Goal: Obtain resource: Download file/media

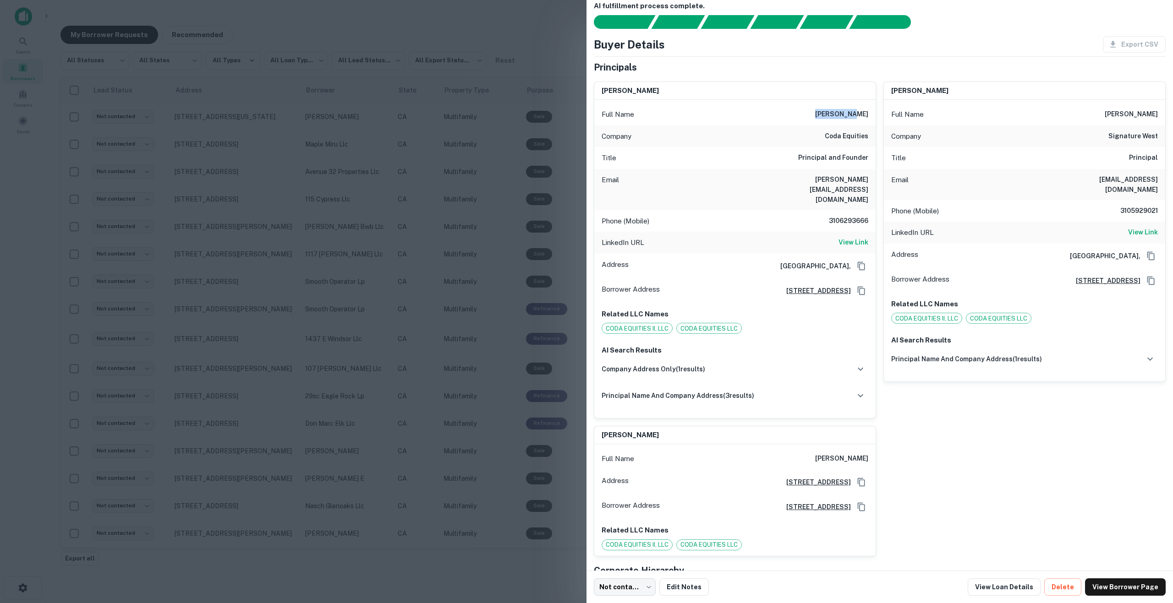
click at [857, 287] on icon "Copy Address" at bounding box center [860, 291] width 7 height 8
click at [1114, 46] on div "Export CSV" at bounding box center [1130, 44] width 70 height 16
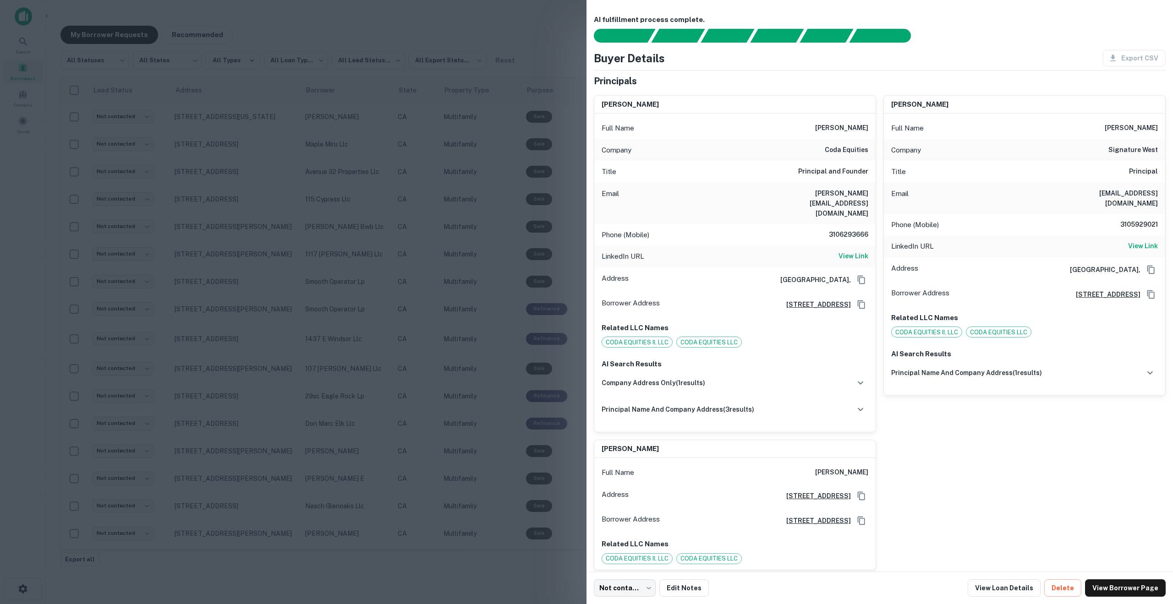
click at [960, 54] on div "Buyer Details Export CSV" at bounding box center [880, 58] width 572 height 16
click at [993, 464] on div "[PERSON_NAME] Full Name [PERSON_NAME] Company coda equities Title Principal and…" at bounding box center [875, 329] width 579 height 482
click at [777, 118] on div "Full Name [PERSON_NAME]" at bounding box center [734, 128] width 281 height 22
drag, startPoint x: 823, startPoint y: 129, endPoint x: 870, endPoint y: 188, distance: 75.3
click at [870, 188] on div "Full Name [PERSON_NAME] Company coda equities Title Principal and Founder Email…" at bounding box center [734, 273] width 281 height 318
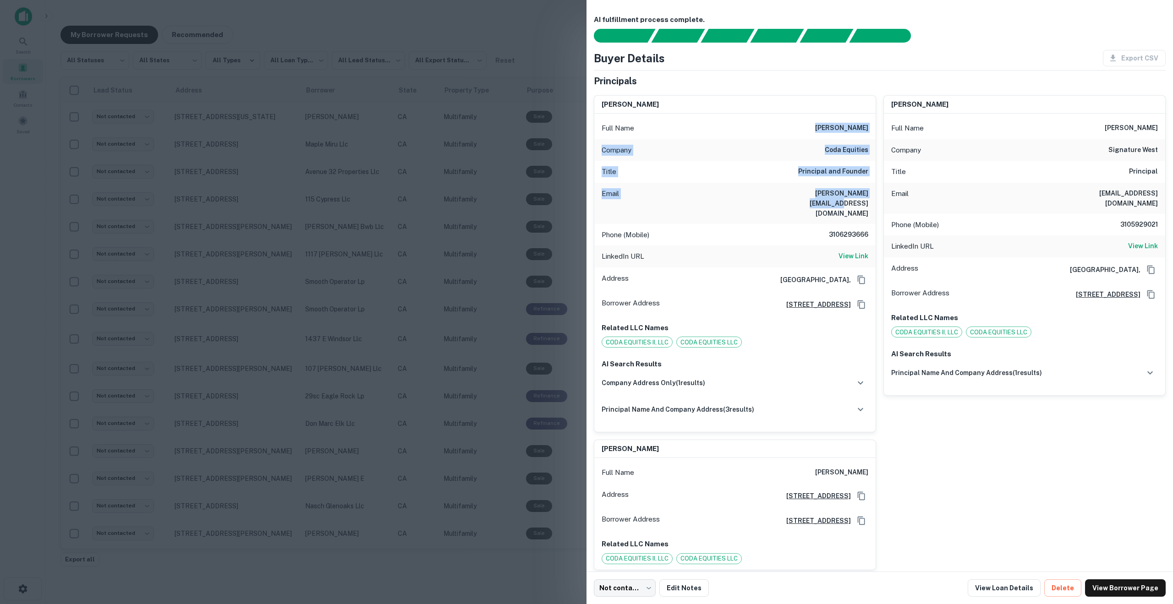
click at [781, 324] on div "Related LLC Names CODA EQUITIES II, LLC CODA EQUITIES LLC" at bounding box center [734, 335] width 281 height 37
click at [1130, 57] on div "Export CSV" at bounding box center [1130, 58] width 70 height 16
click at [513, 60] on div at bounding box center [586, 302] width 1173 height 604
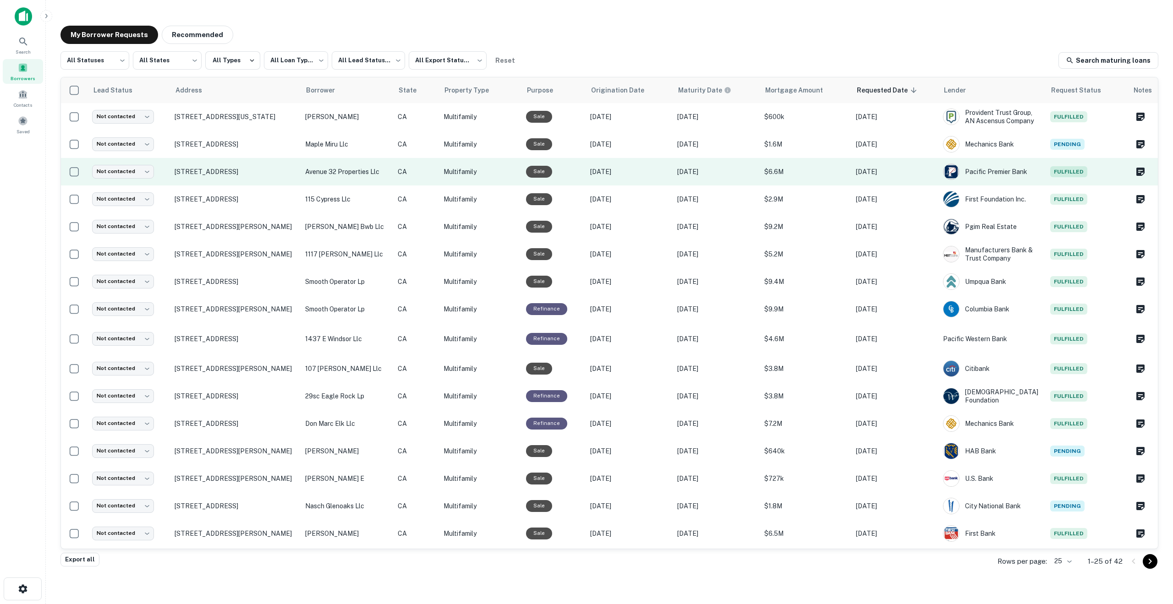
click at [1069, 177] on span "Fulfilled" at bounding box center [1068, 171] width 37 height 11
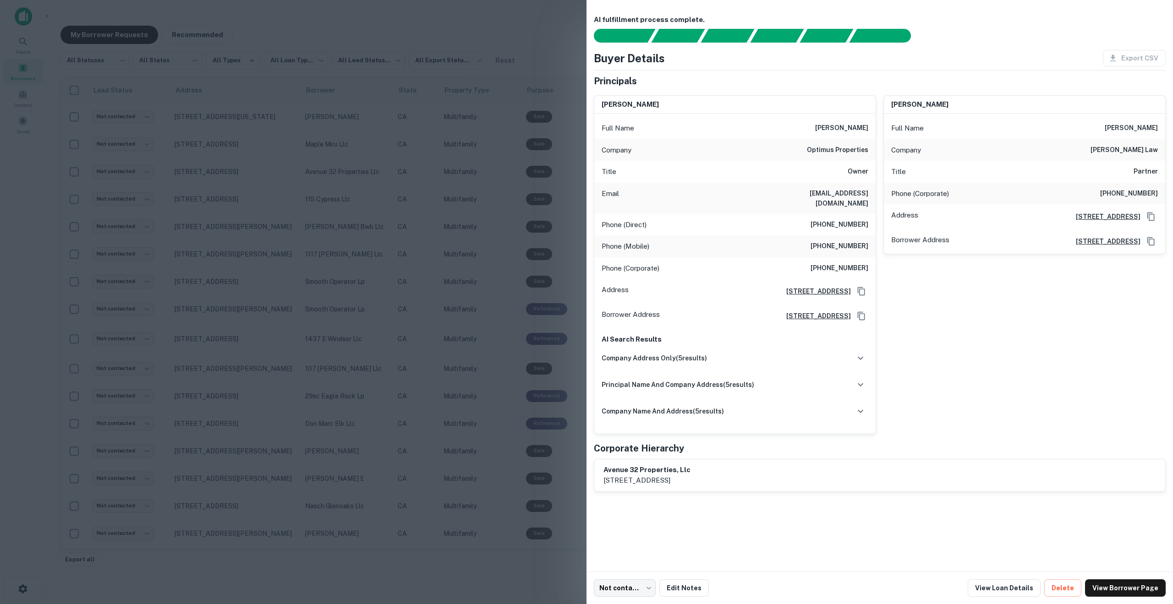
click at [1126, 60] on div "Export CSV" at bounding box center [1130, 58] width 70 height 16
click at [562, 25] on div at bounding box center [586, 302] width 1173 height 604
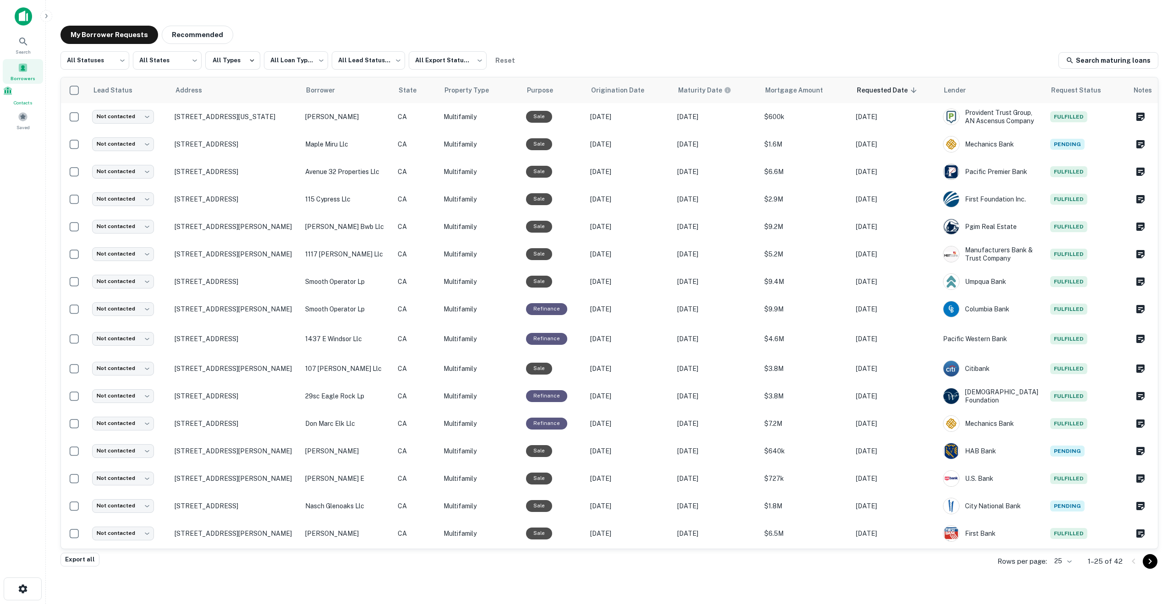
click at [13, 96] on span at bounding box center [8, 91] width 10 height 10
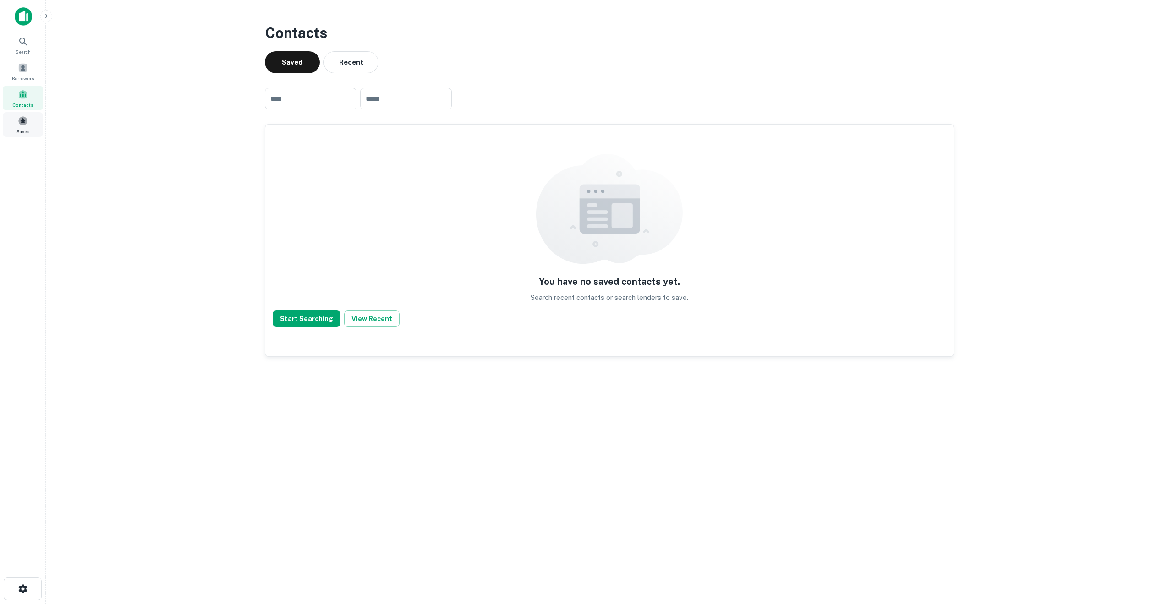
click at [20, 123] on span at bounding box center [23, 121] width 10 height 10
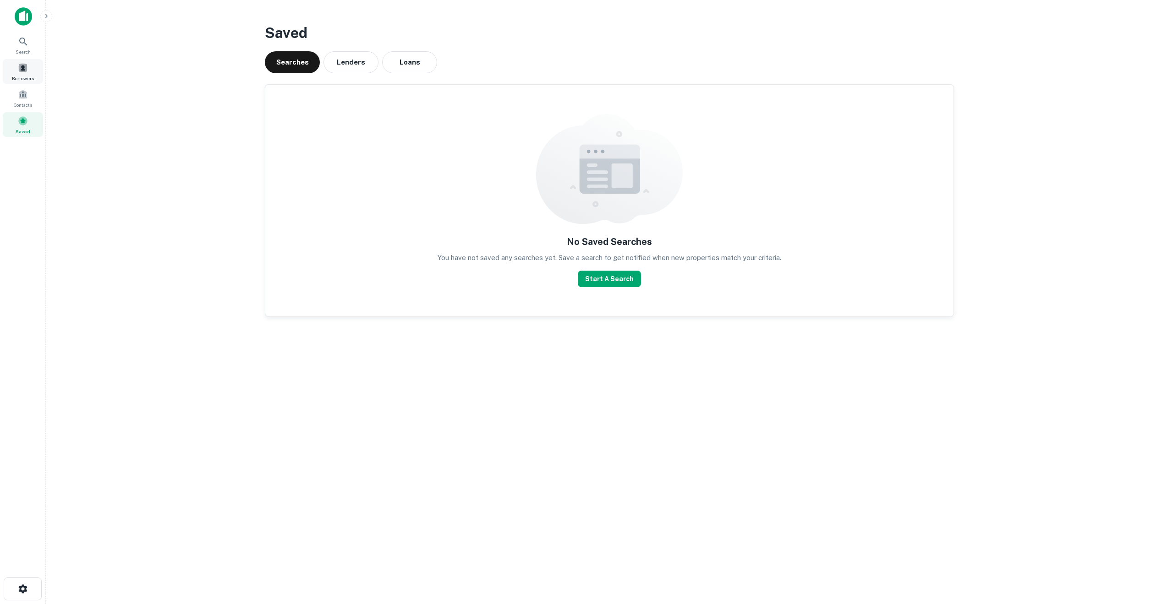
click at [26, 65] on span at bounding box center [23, 68] width 10 height 10
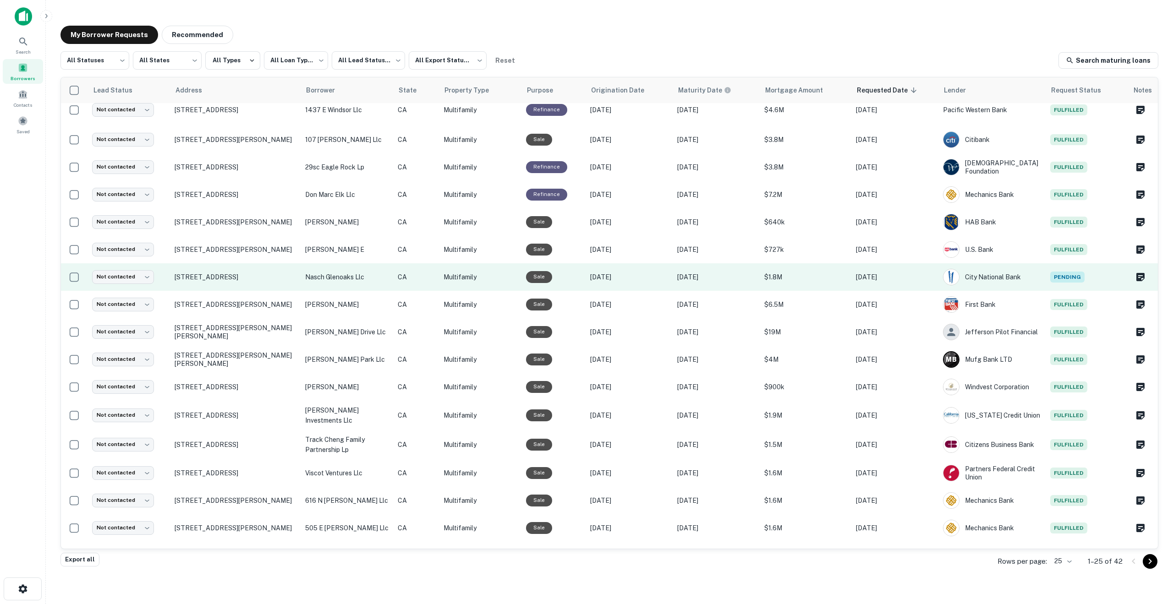
scroll to position [259, 0]
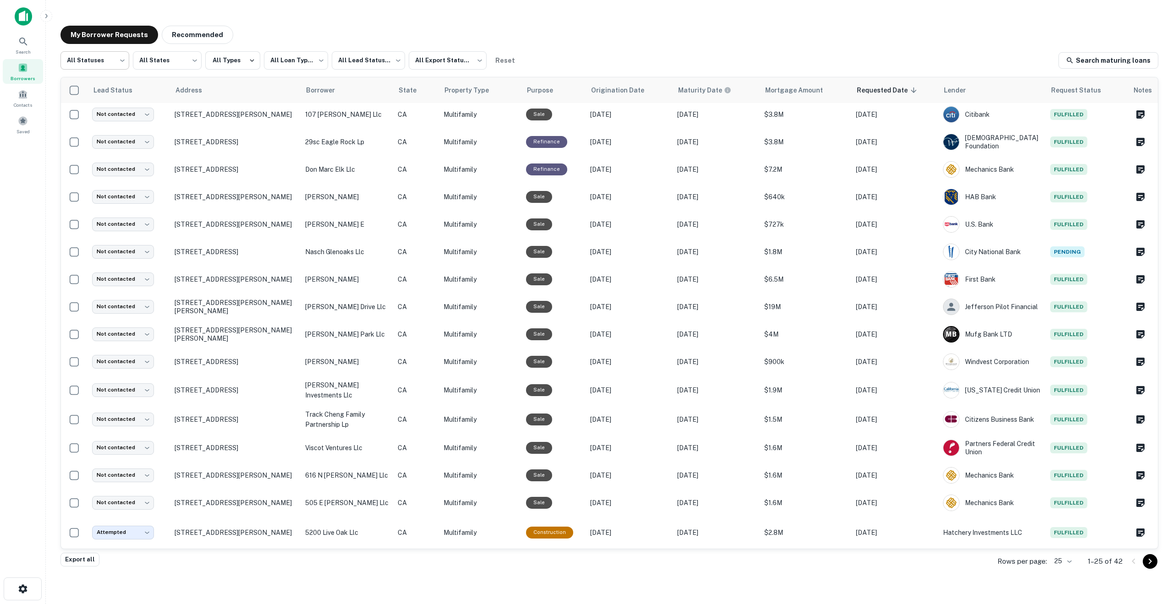
click at [124, 60] on body "**********" at bounding box center [586, 302] width 1173 height 604
click at [124, 60] on div at bounding box center [586, 302] width 1173 height 604
click at [480, 60] on body "**********" at bounding box center [586, 302] width 1173 height 604
click at [613, 52] on div at bounding box center [586, 302] width 1173 height 604
click at [393, 55] on body "**********" at bounding box center [586, 302] width 1173 height 604
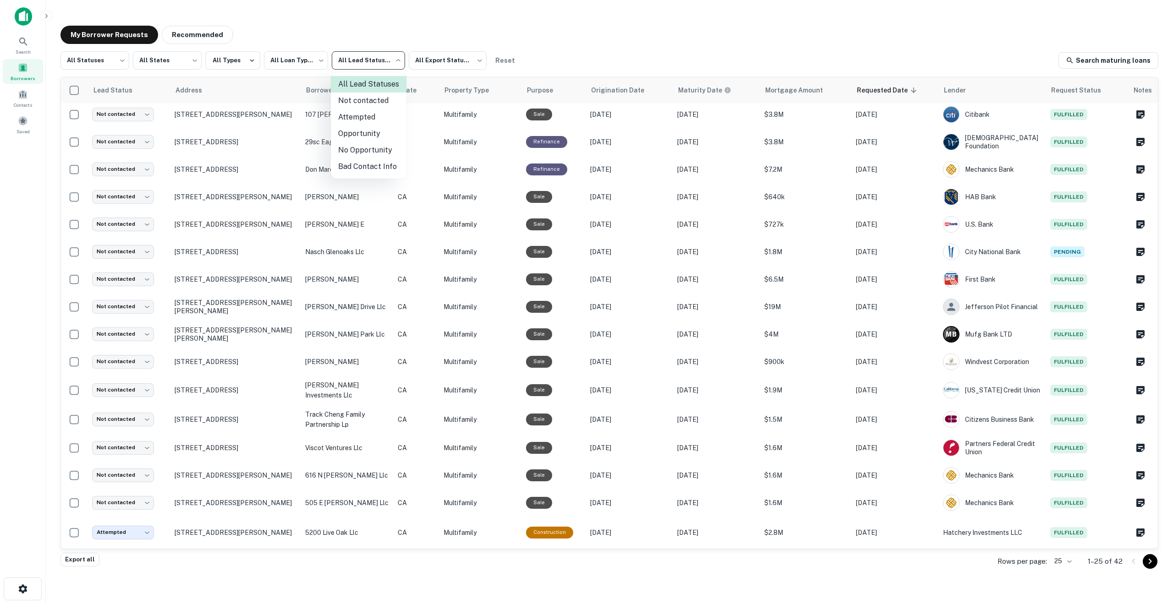
click at [318, 61] on div at bounding box center [586, 302] width 1173 height 604
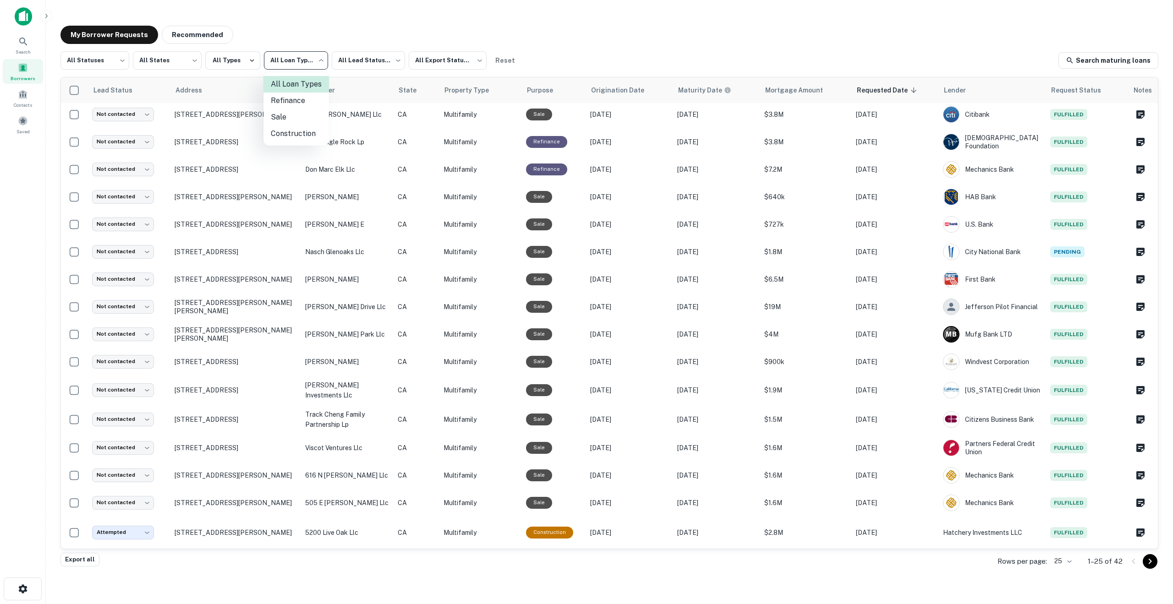
click at [319, 60] on body "**********" at bounding box center [586, 302] width 1173 height 604
click at [319, 60] on div at bounding box center [586, 302] width 1173 height 604
click at [77, 561] on button "Export all" at bounding box center [79, 560] width 39 height 14
click at [1067, 562] on body "**********" at bounding box center [586, 302] width 1173 height 604
click at [1053, 521] on li "50" at bounding box center [1061, 519] width 31 height 16
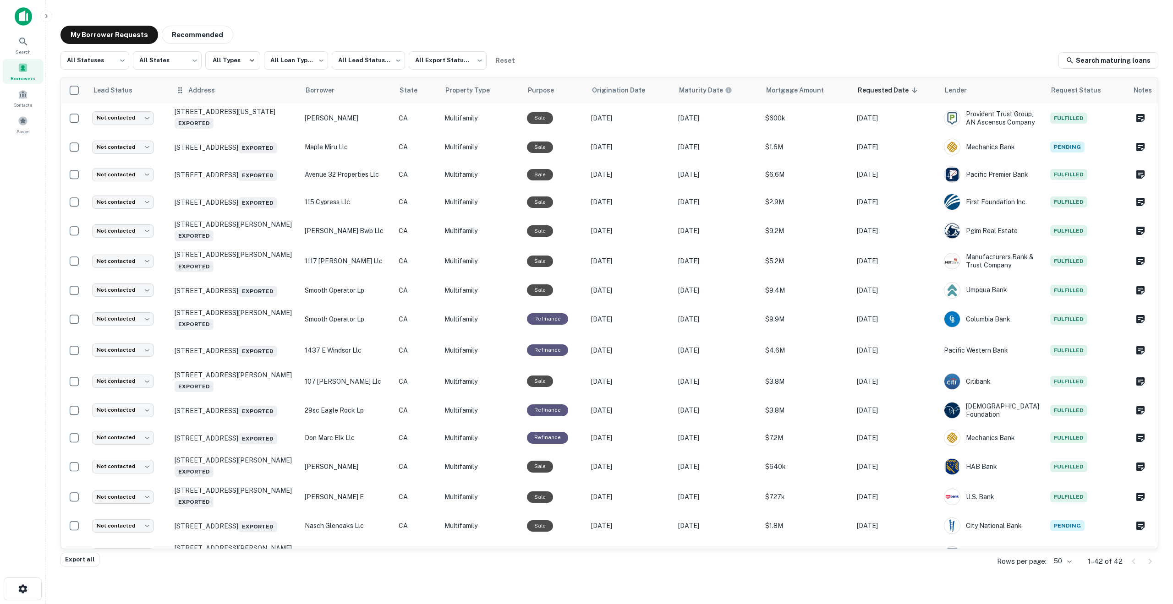
click at [239, 94] on div "Address" at bounding box center [234, 90] width 119 height 11
click at [180, 94] on icon at bounding box center [179, 90] width 9 height 11
click at [229, 93] on div "Address" at bounding box center [234, 90] width 119 height 11
click at [221, 93] on icon at bounding box center [220, 89] width 5 height 5
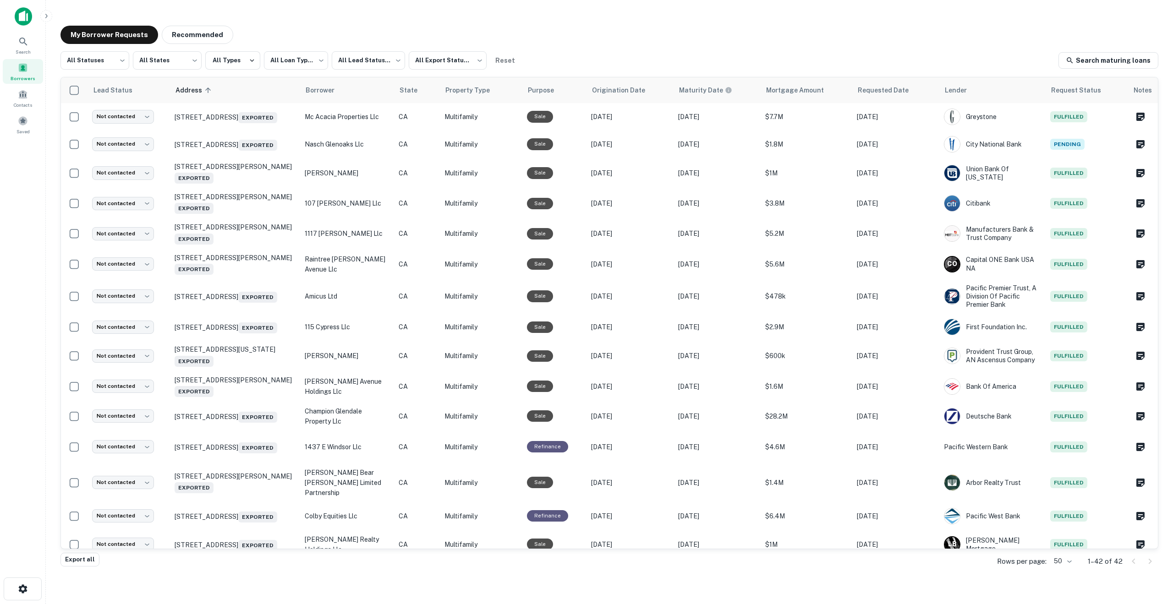
drag, startPoint x: 20, startPoint y: 15, endPoint x: 57, endPoint y: 22, distance: 38.1
click at [20, 15] on img at bounding box center [23, 16] width 17 height 18
